Goal: Information Seeking & Learning: Learn about a topic

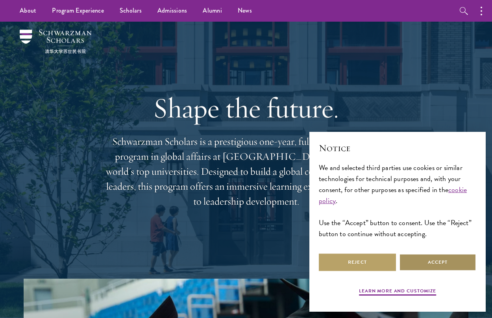
click at [445, 264] on button "Accept" at bounding box center [437, 263] width 77 height 18
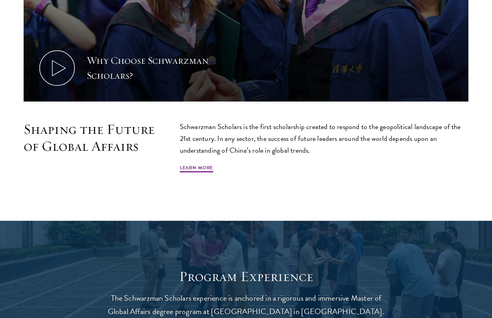
scroll to position [512, 0]
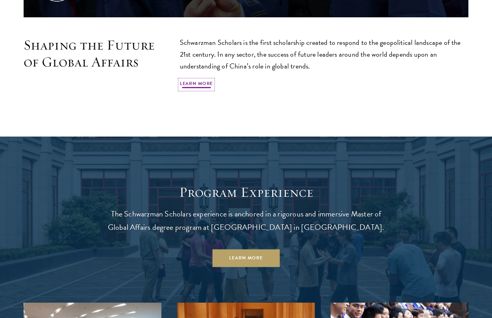
click at [199, 85] on link "Learn More" at bounding box center [196, 84] width 33 height 9
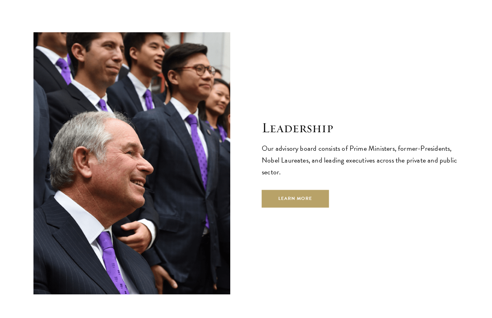
scroll to position [2639, 0]
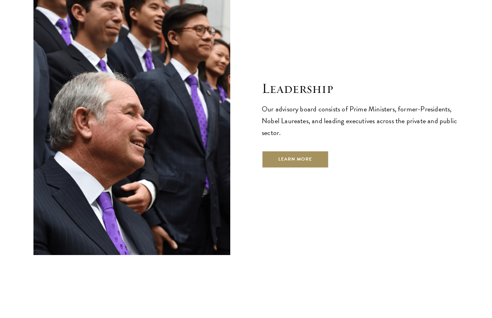
click at [298, 150] on link "Learn More" at bounding box center [295, 159] width 67 height 18
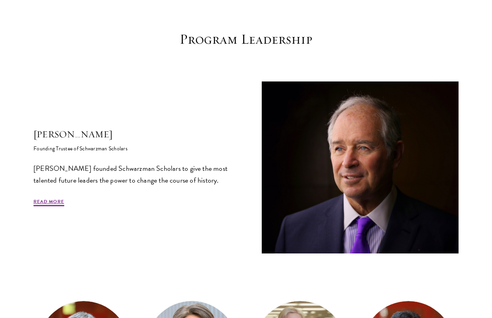
scroll to position [276, 0]
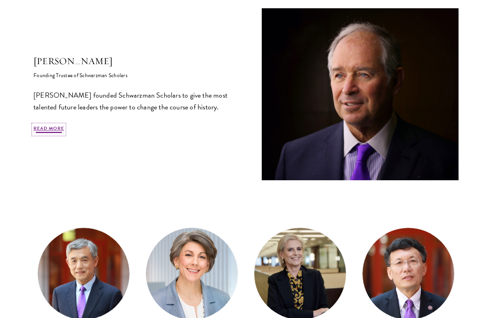
click at [43, 133] on link "Read More" at bounding box center [48, 129] width 31 height 9
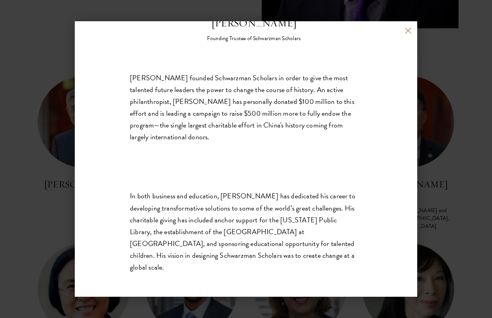
scroll to position [433, 0]
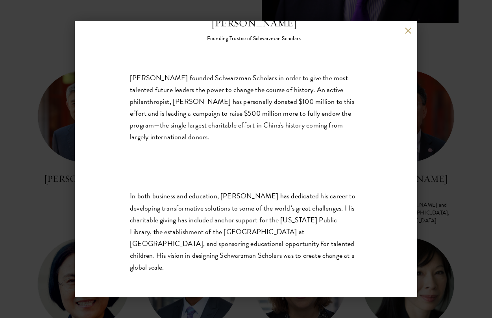
click at [409, 33] on button at bounding box center [408, 30] width 7 height 7
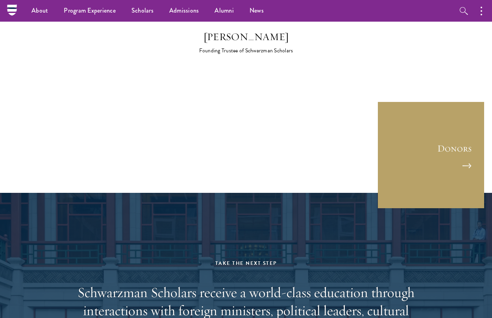
scroll to position [2189, 0]
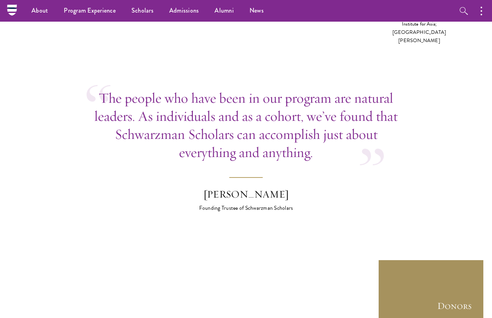
click at [451, 260] on link "Donors" at bounding box center [431, 313] width 106 height 106
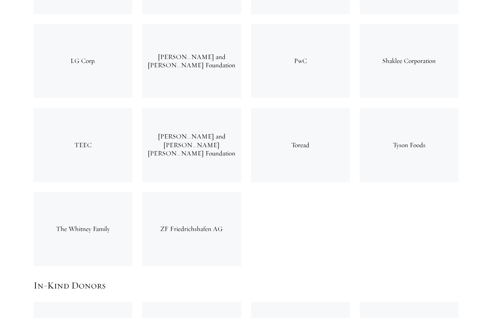
scroll to position [3112, 0]
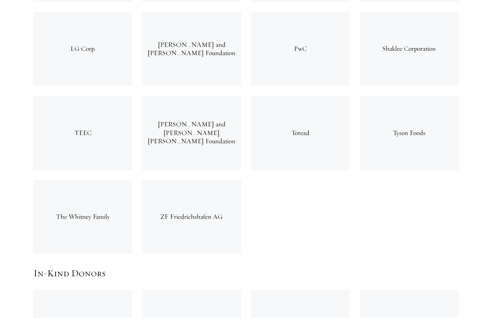
click at [100, 180] on div "The Whitney Family" at bounding box center [82, 217] width 99 height 74
click at [69, 180] on div "The Whitney Family" at bounding box center [82, 217] width 99 height 74
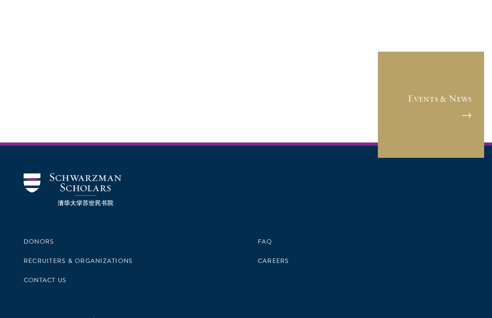
scroll to position [4018, 0]
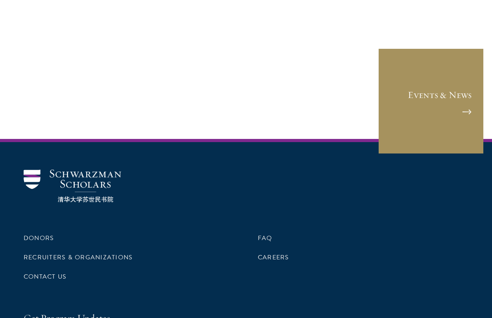
click at [429, 54] on link "Events & News" at bounding box center [431, 101] width 106 height 106
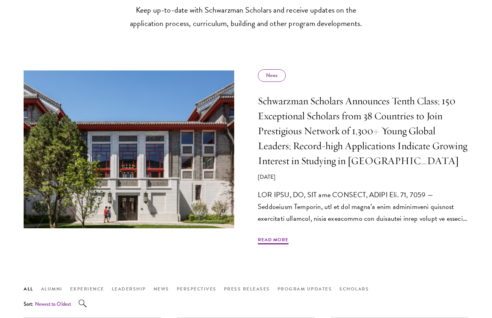
scroll to position [355, 0]
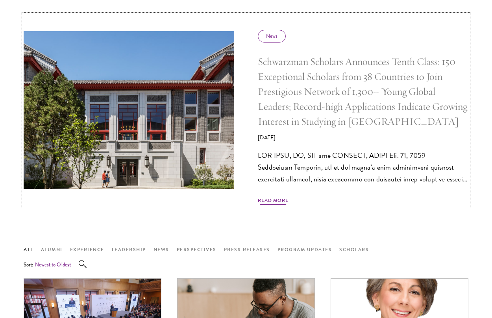
click at [272, 201] on span "Read More" at bounding box center [273, 201] width 31 height 9
